Goal: Task Accomplishment & Management: Complete application form

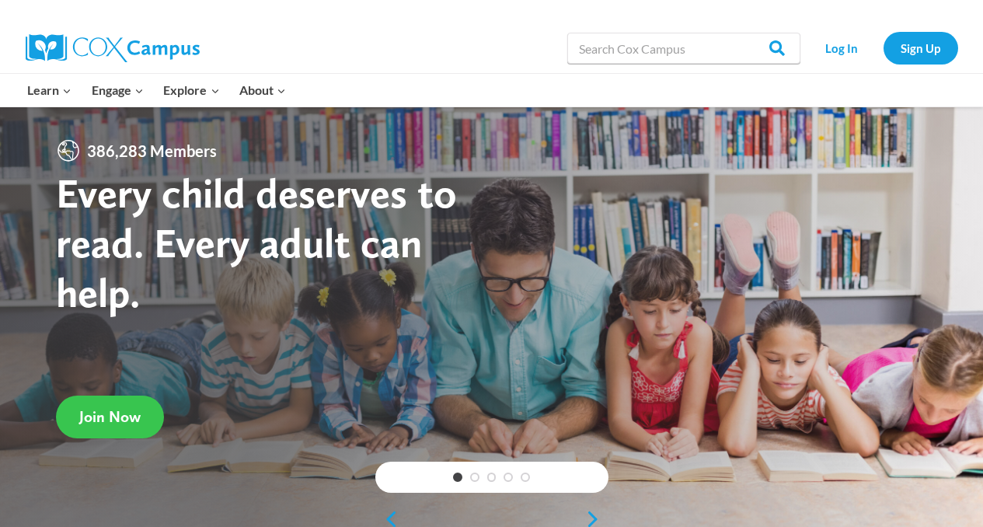
click at [116, 426] on link "Join Now" at bounding box center [110, 416] width 108 height 43
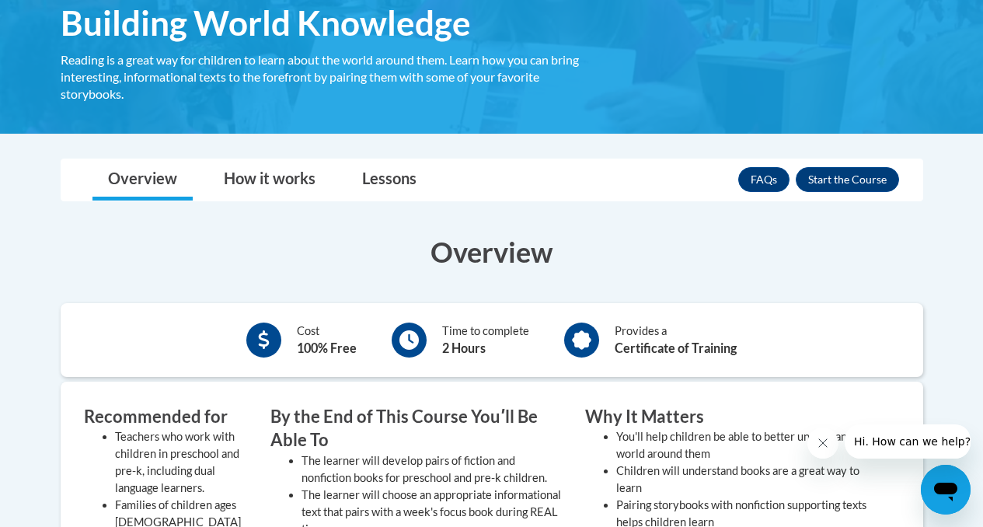
scroll to position [291, 0]
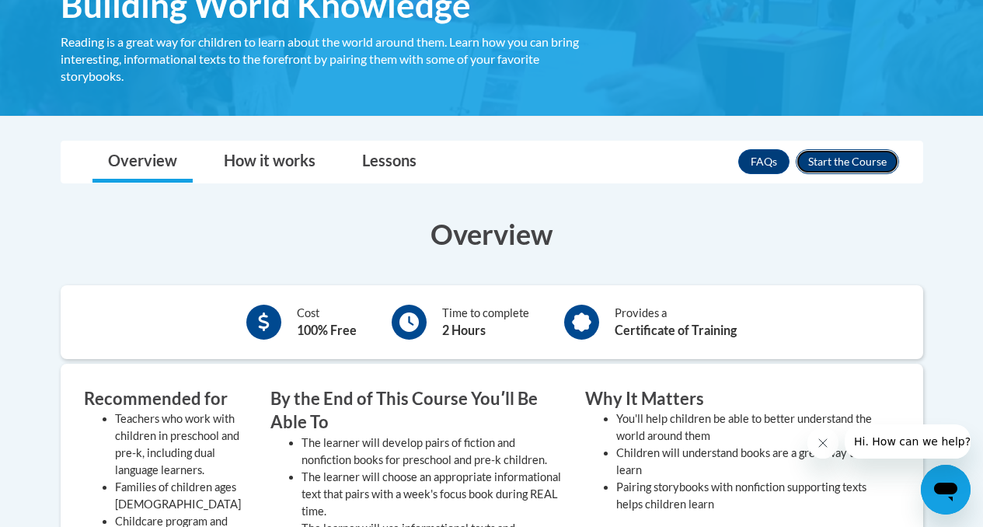
click at [860, 161] on button "Enroll" at bounding box center [847, 161] width 103 height 25
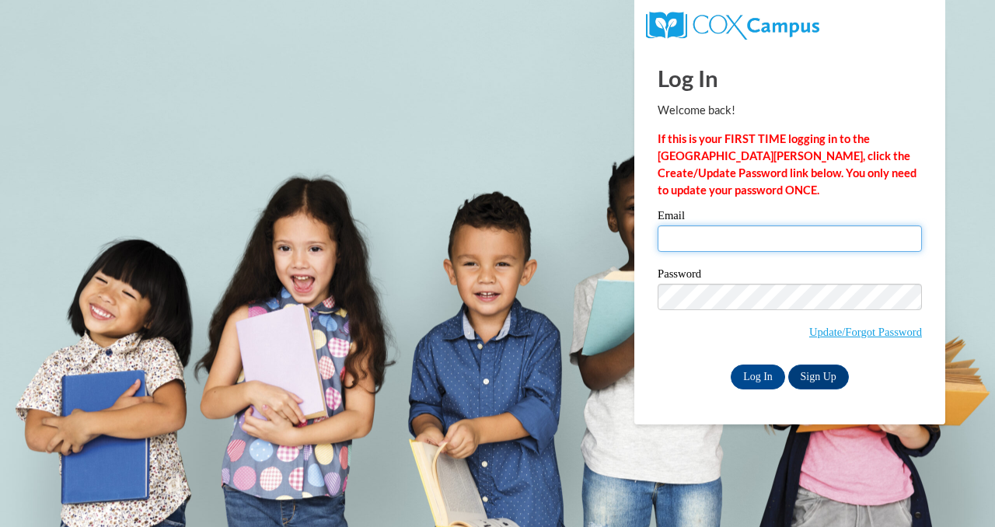
click at [800, 240] on input "Email" at bounding box center [789, 238] width 264 height 26
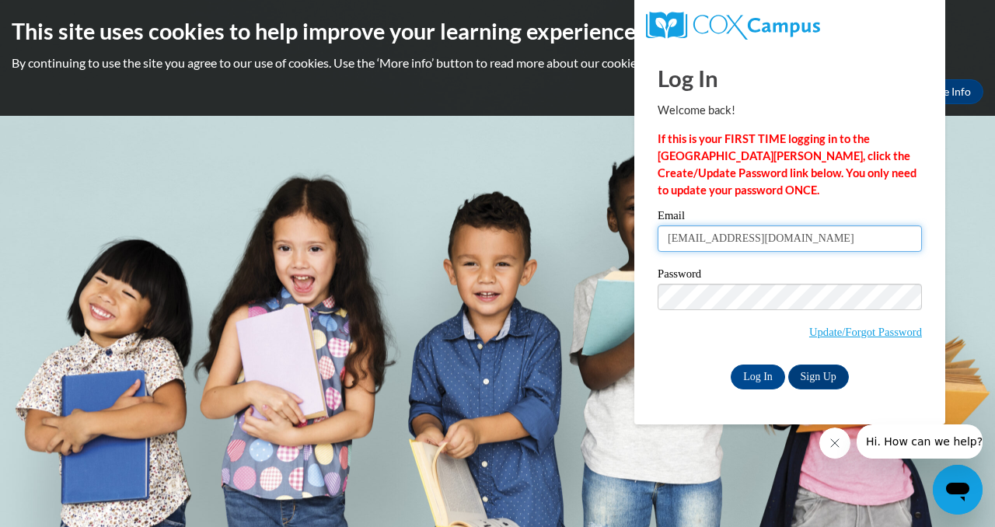
type input "[EMAIL_ADDRESS][DOMAIN_NAME]"
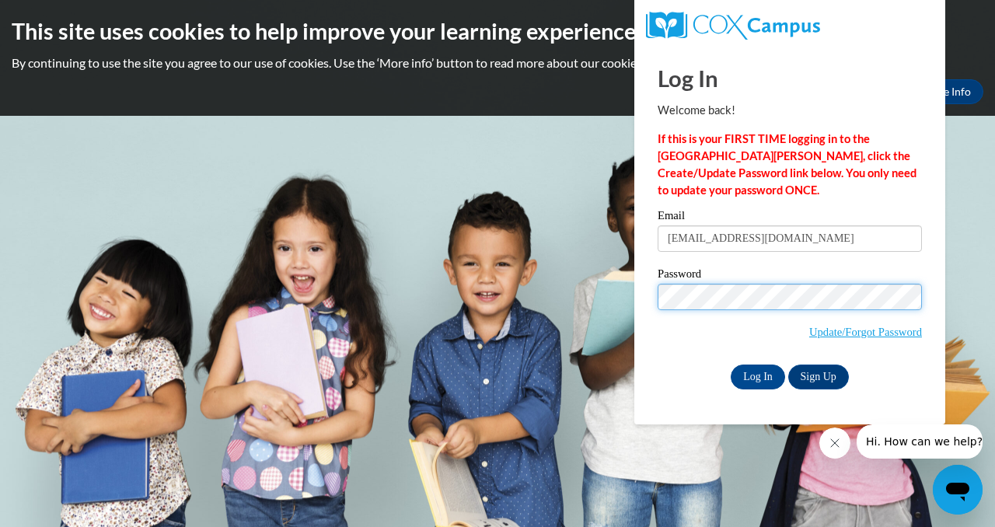
click at [730, 364] on input "Log In" at bounding box center [757, 376] width 54 height 25
